Goal: Task Accomplishment & Management: Manage account settings

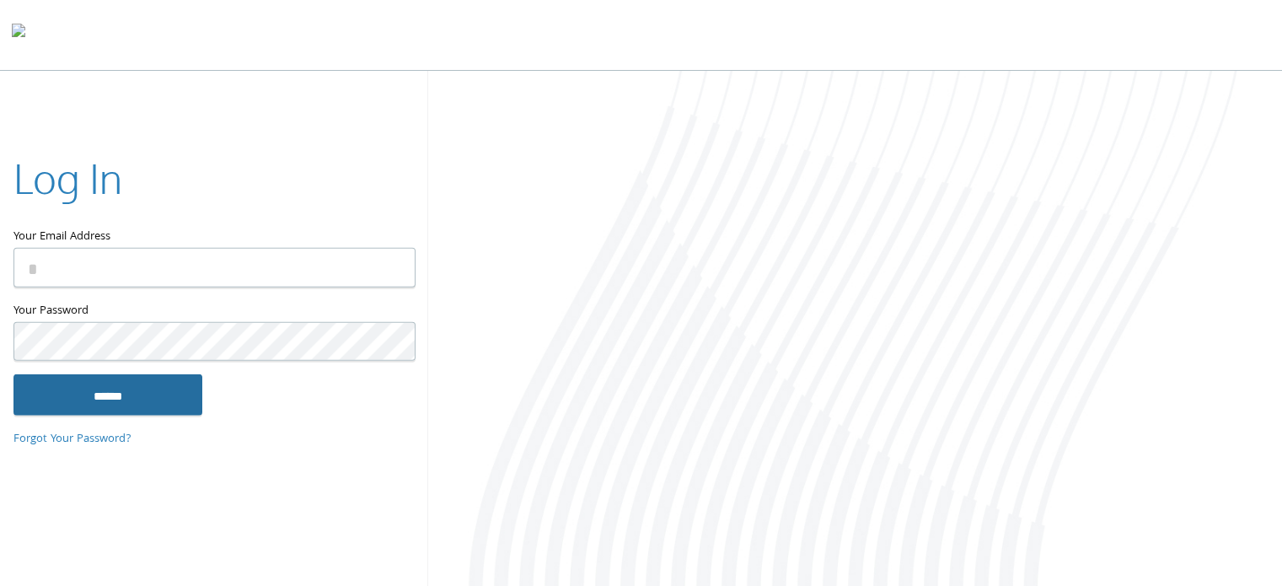
type input "**********"
click at [78, 388] on input "******" at bounding box center [107, 394] width 189 height 40
type input "**********"
click at [157, 400] on input "******" at bounding box center [107, 394] width 189 height 40
